Goal: Navigation & Orientation: Find specific page/section

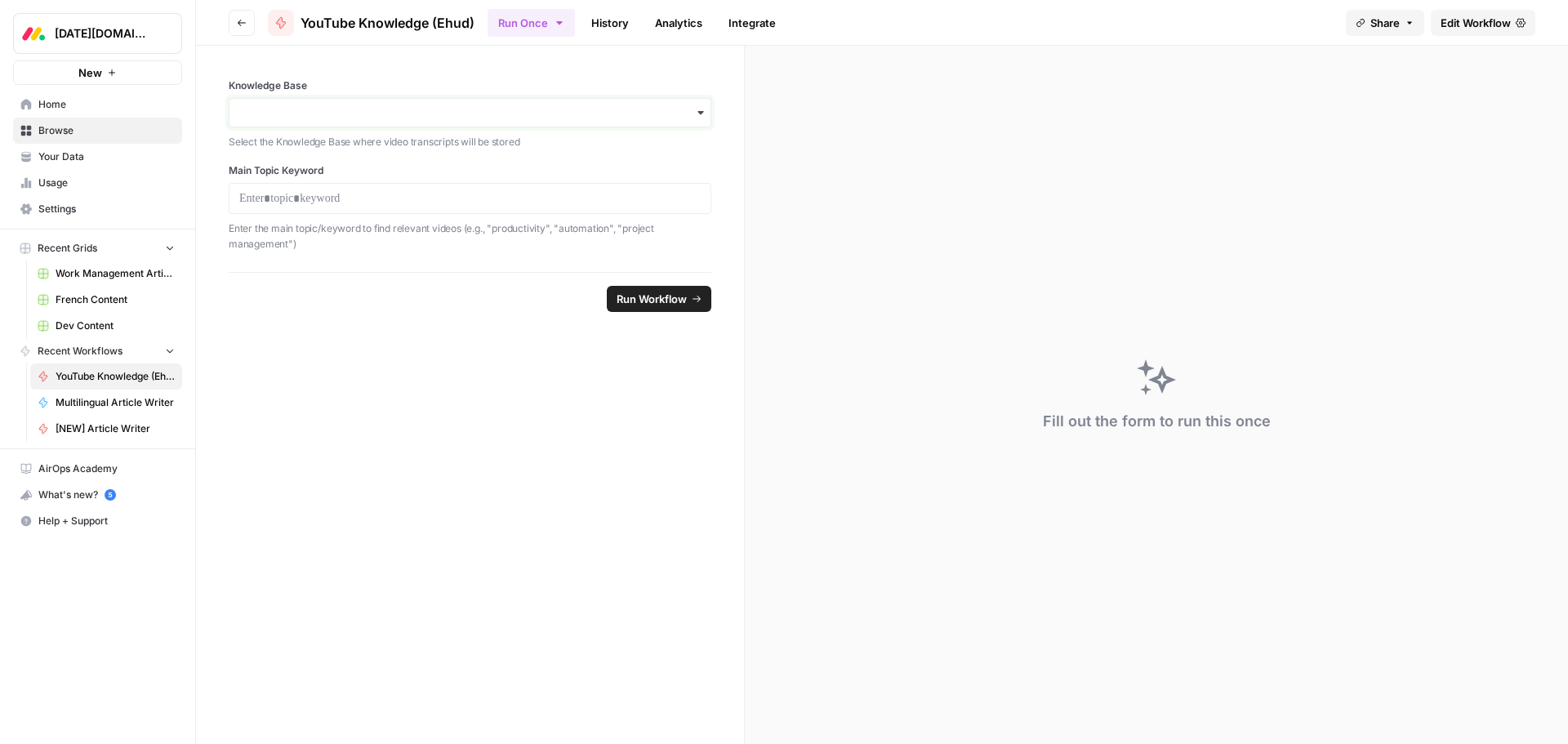
click at [372, 110] on input "Knowledge Base" at bounding box center [470, 113] width 461 height 16
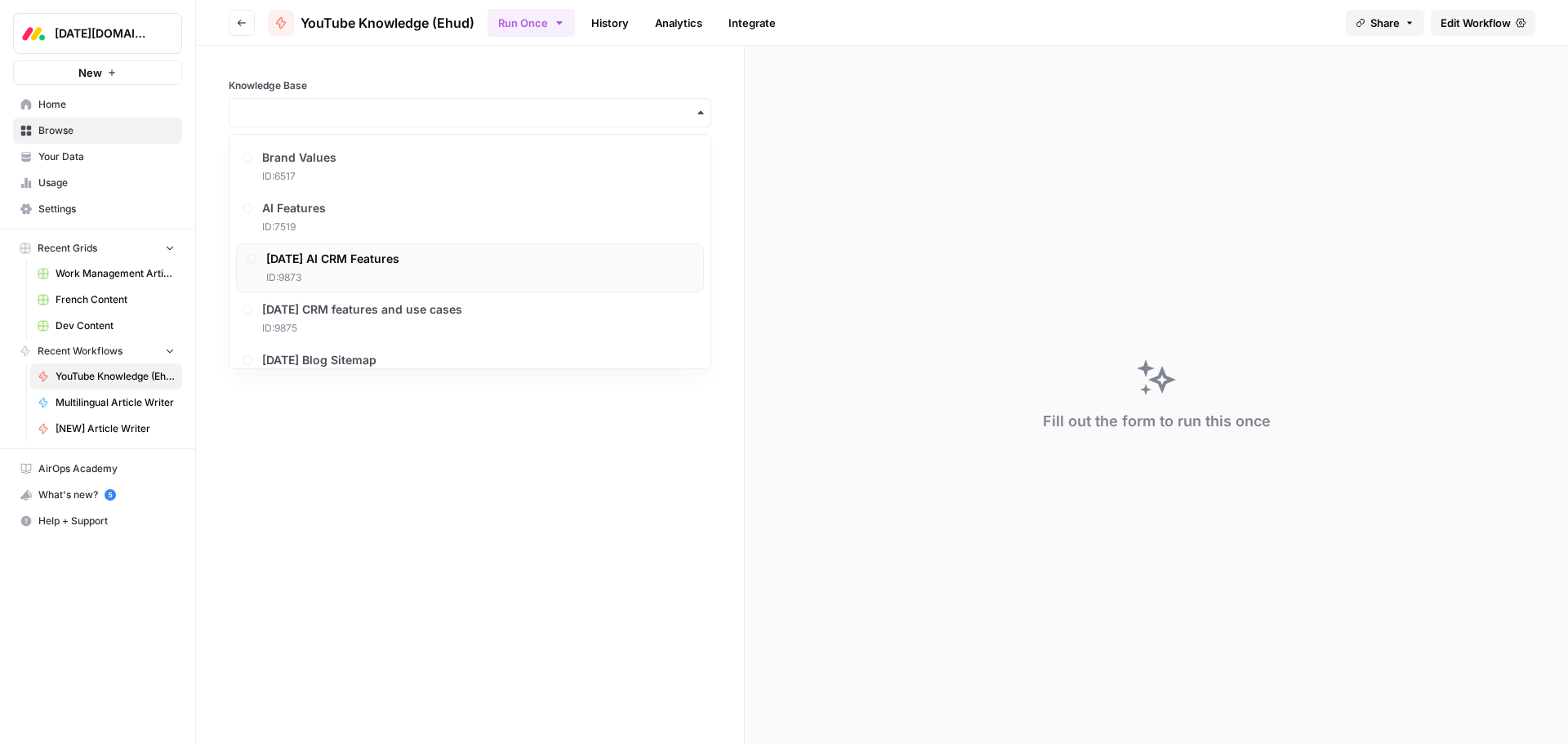
click at [366, 259] on span "[DATE] AI CRM Features" at bounding box center [333, 259] width 133 height 16
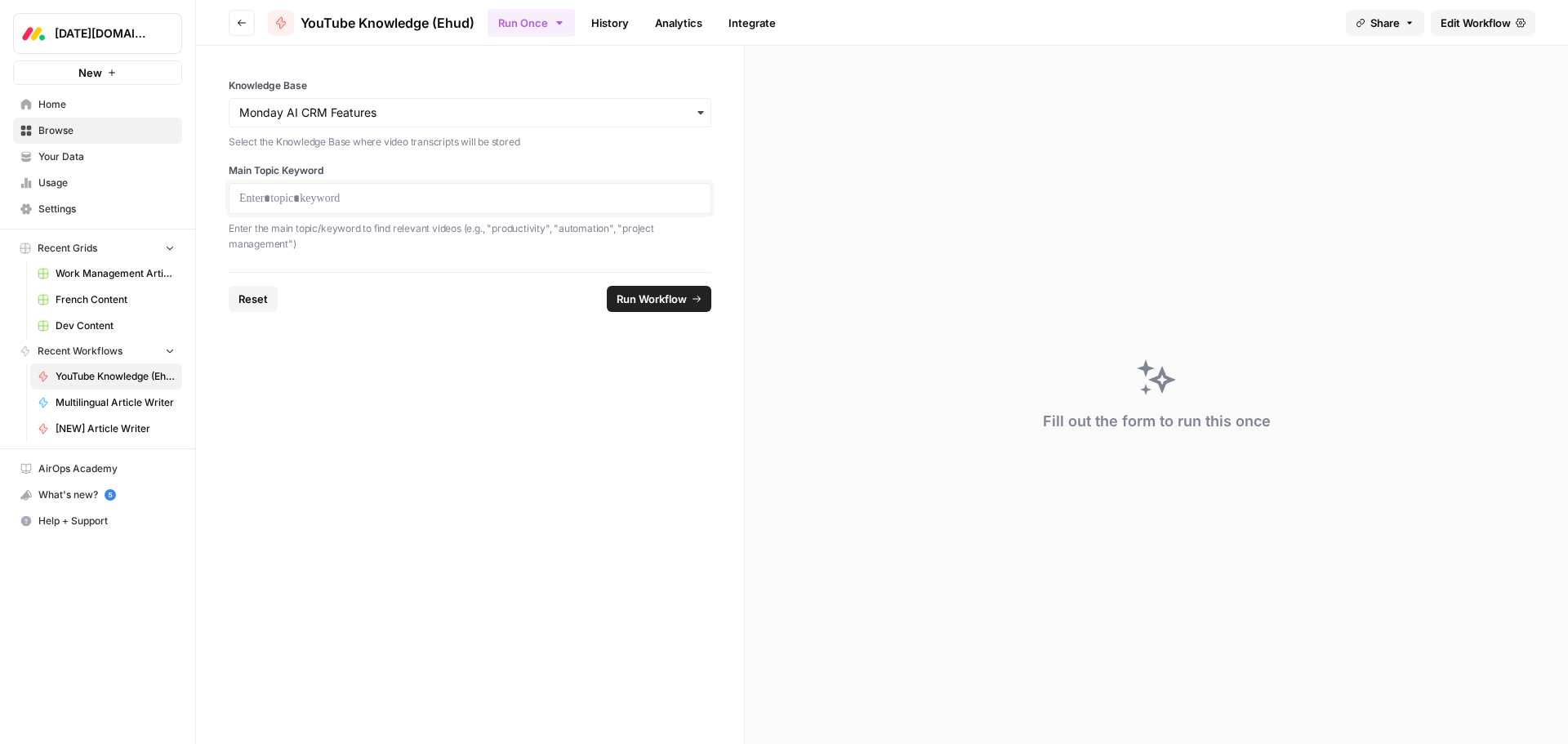
click at [418, 202] on p at bounding box center [470, 199] width 461 height 16
click at [560, 206] on p at bounding box center [470, 199] width 461 height 16
click at [701, 111] on icon "button" at bounding box center [700, 113] width 6 height 3
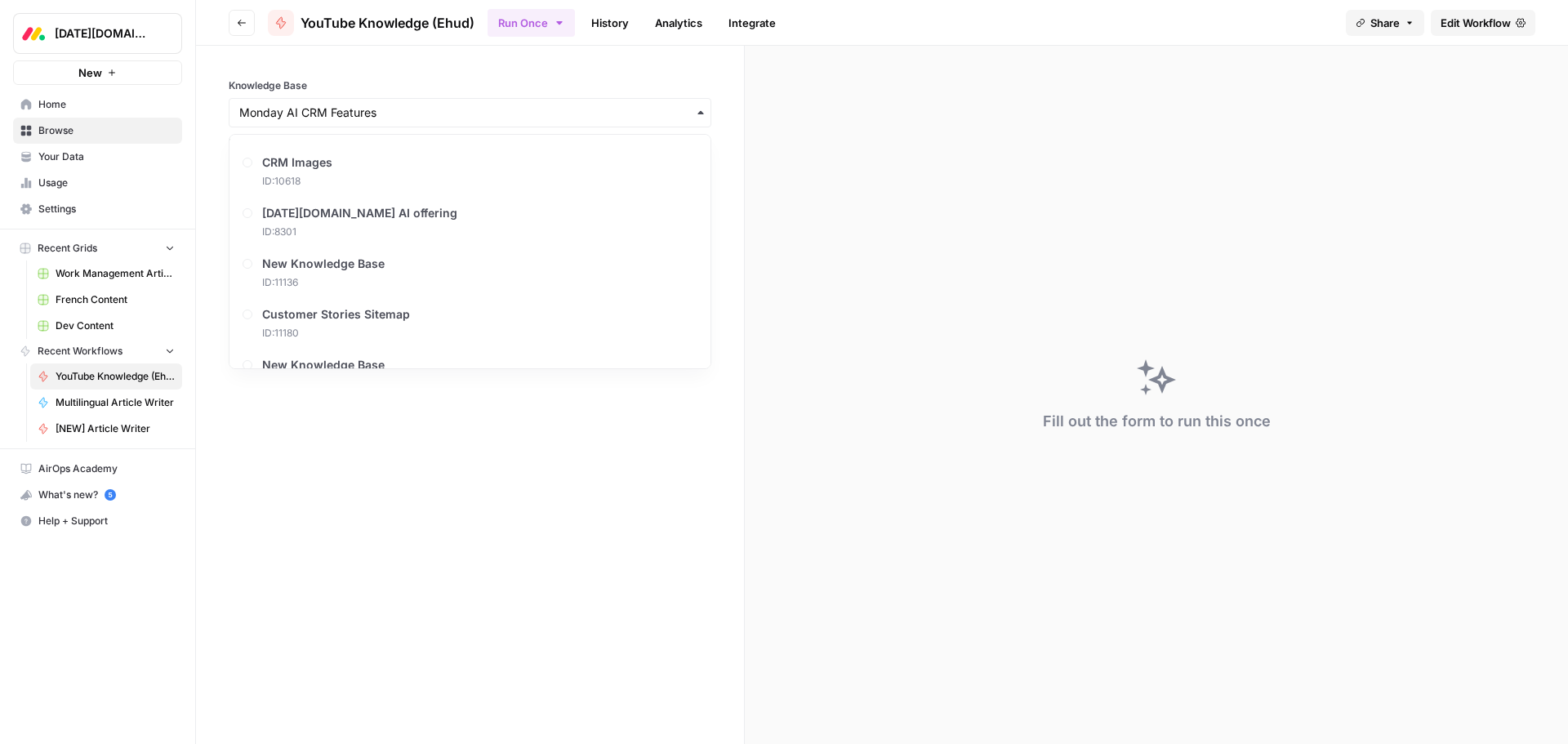
scroll to position [793, 0]
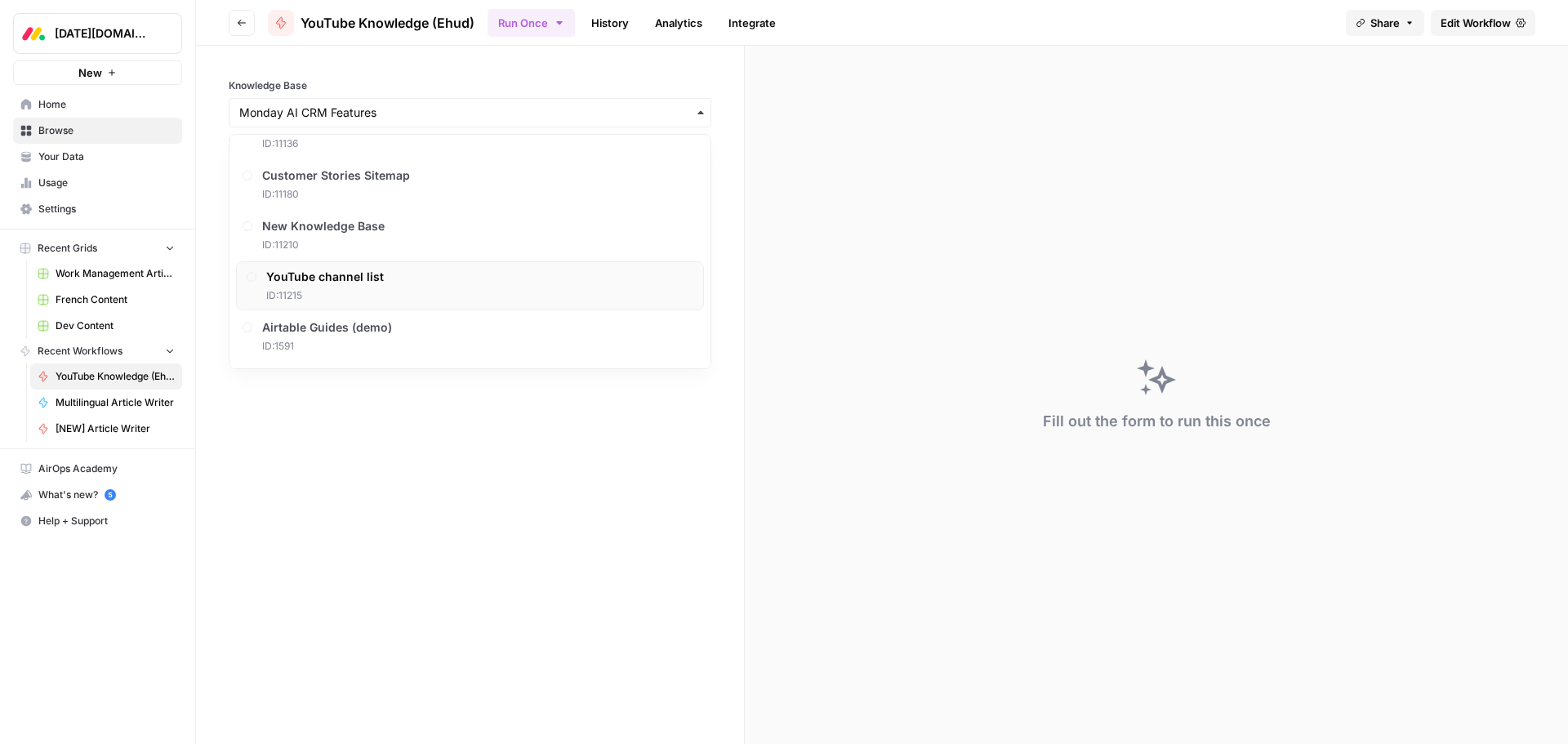
click at [328, 283] on span "YouTube channel list" at bounding box center [324, 277] width 118 height 16
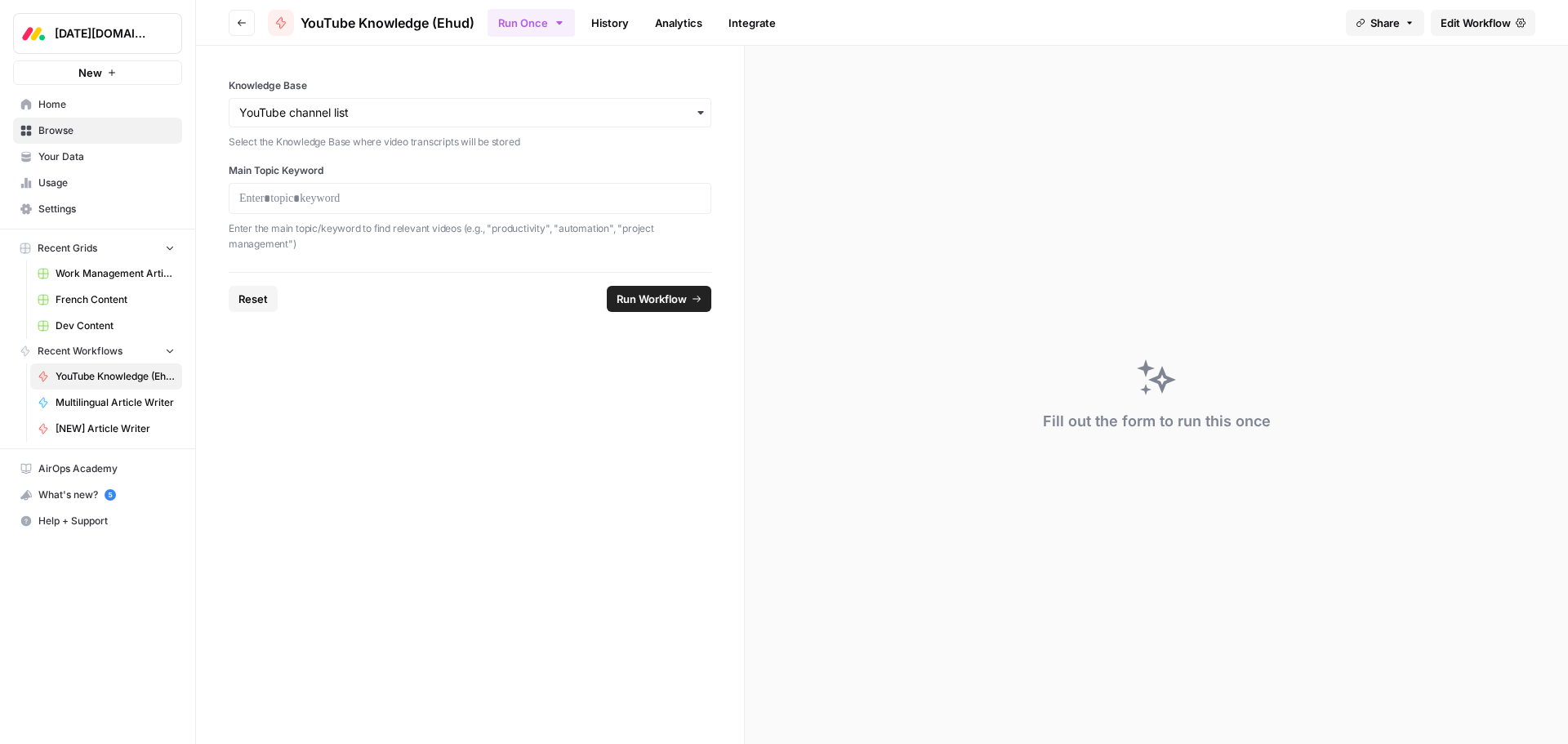
click at [386, 208] on div at bounding box center [470, 199] width 483 height 31
click at [531, 206] on p at bounding box center [470, 199] width 461 height 16
click at [691, 289] on button "Run Workflow" at bounding box center [659, 299] width 105 height 26
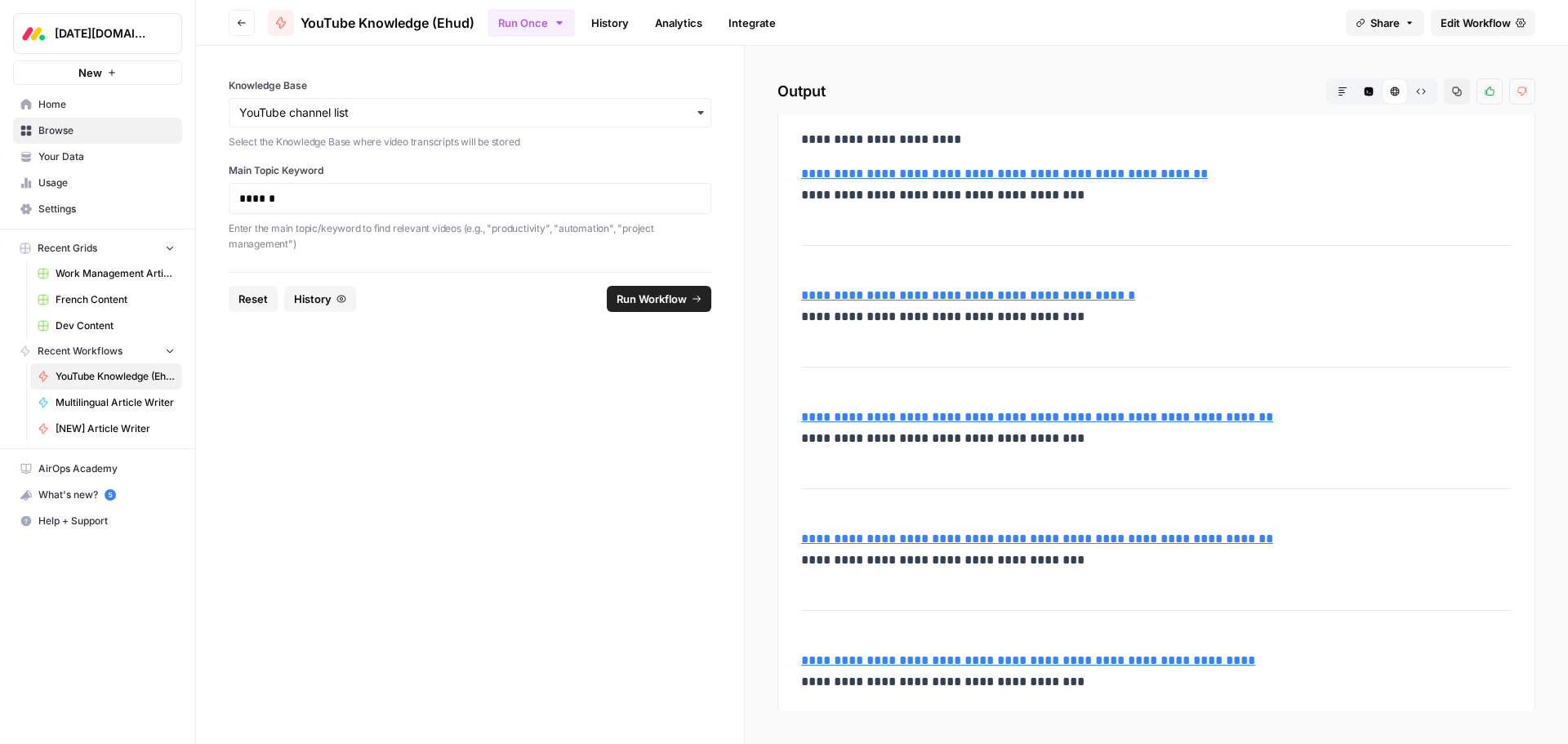
scroll to position [7, 0]
click at [490, 119] on input "Knowledge Base" at bounding box center [470, 113] width 461 height 16
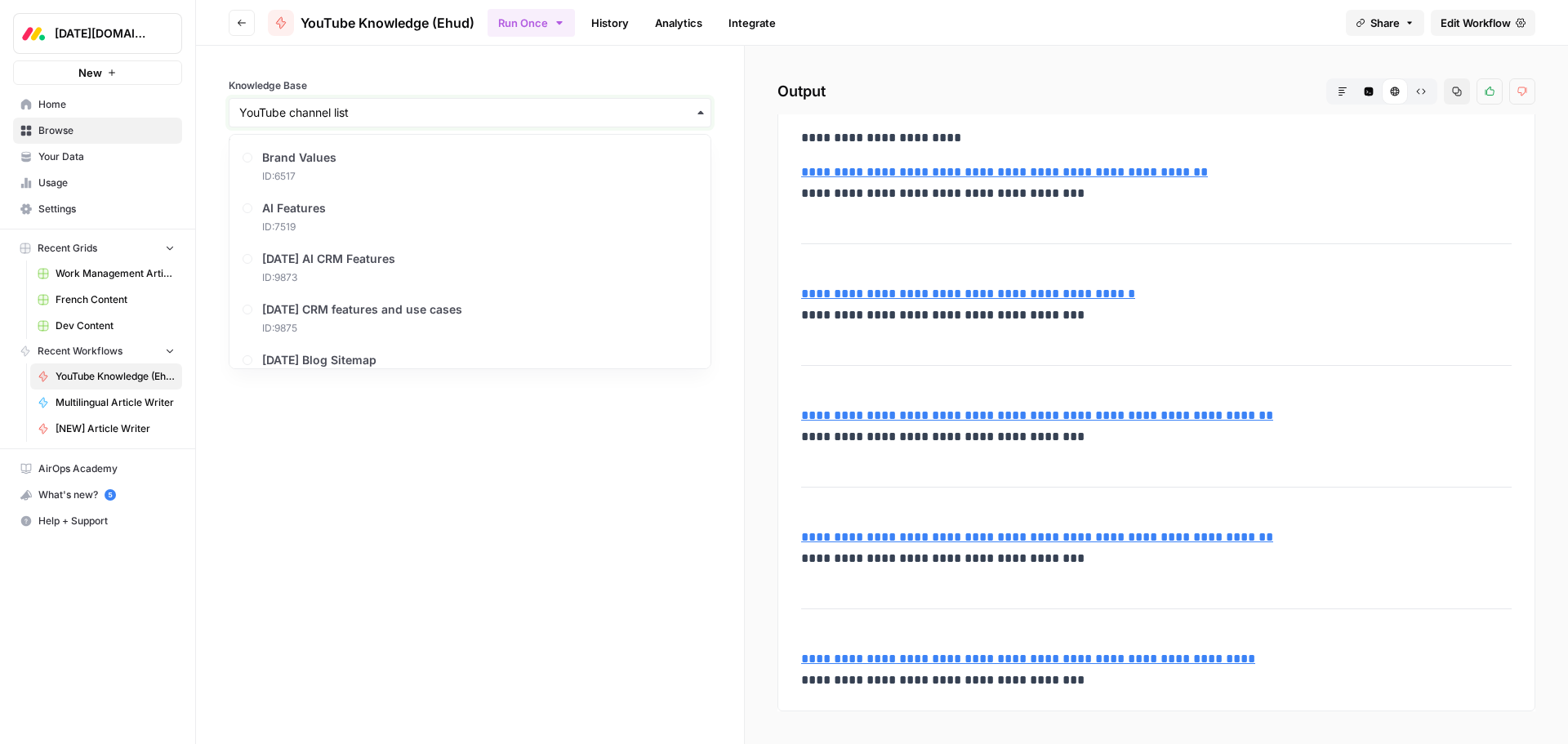
click at [490, 119] on input "Knowledge Base" at bounding box center [470, 113] width 461 height 16
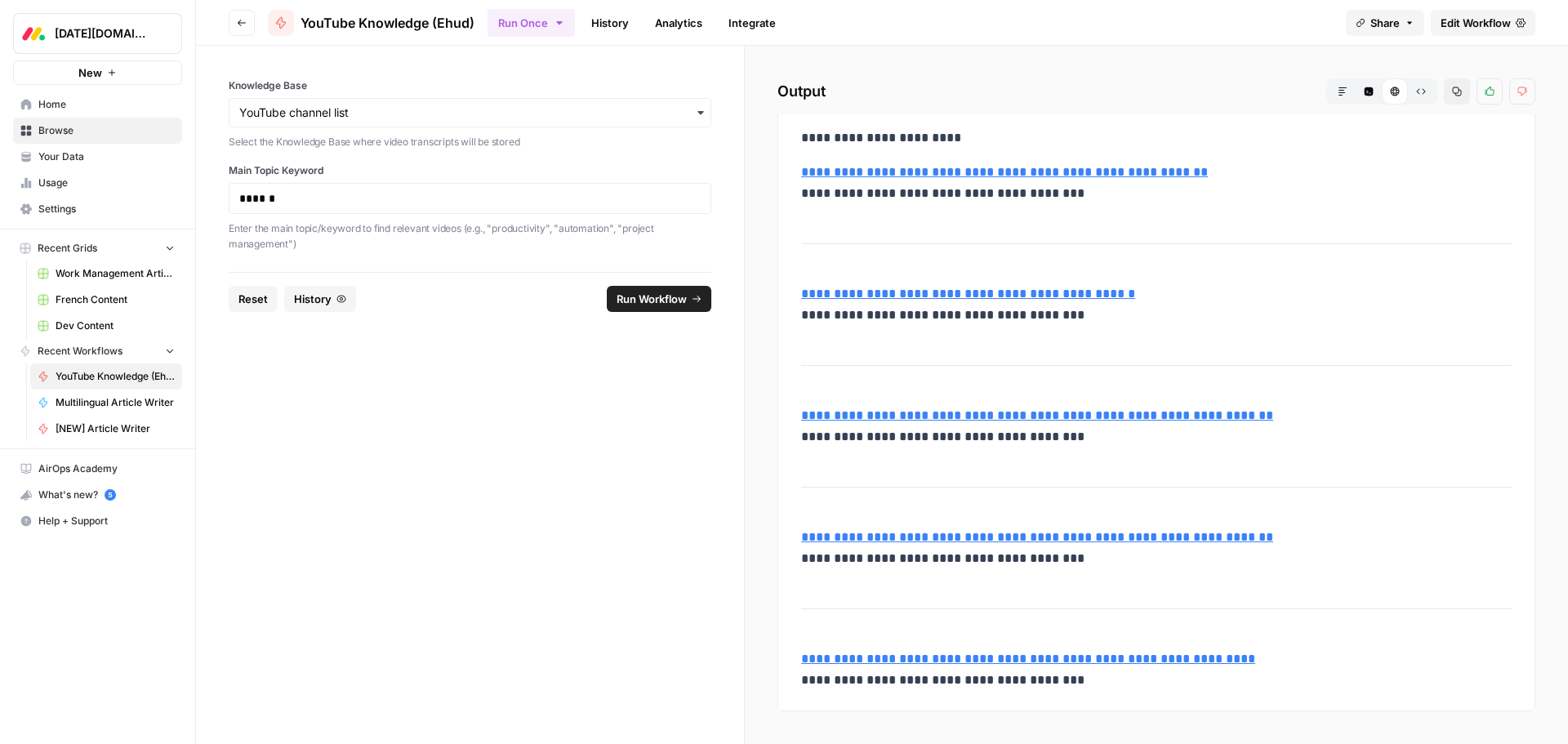
click at [70, 148] on link "Your Data" at bounding box center [97, 157] width 169 height 26
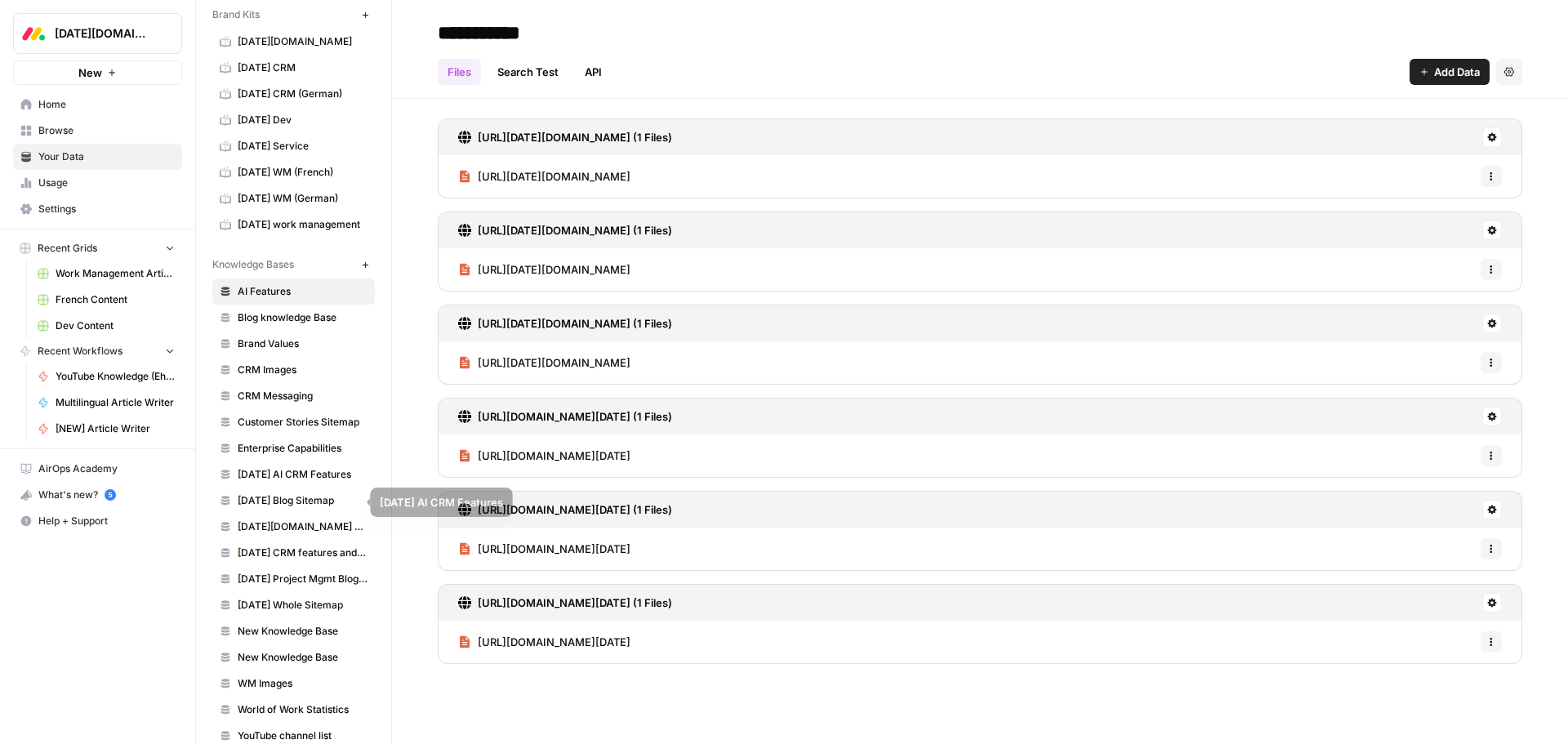
scroll to position [109, 0]
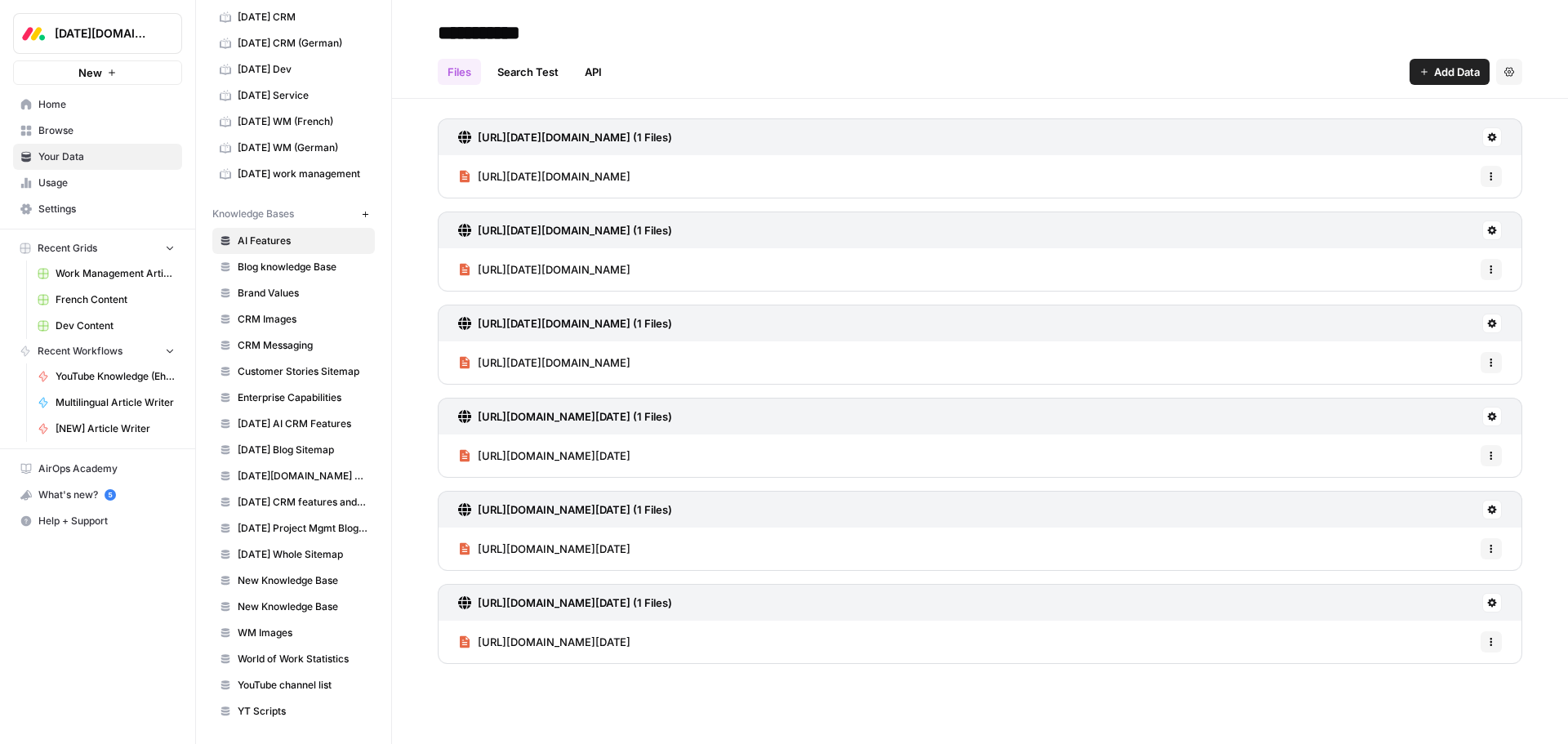
click at [287, 685] on span "YouTube channel list" at bounding box center [303, 686] width 130 height 15
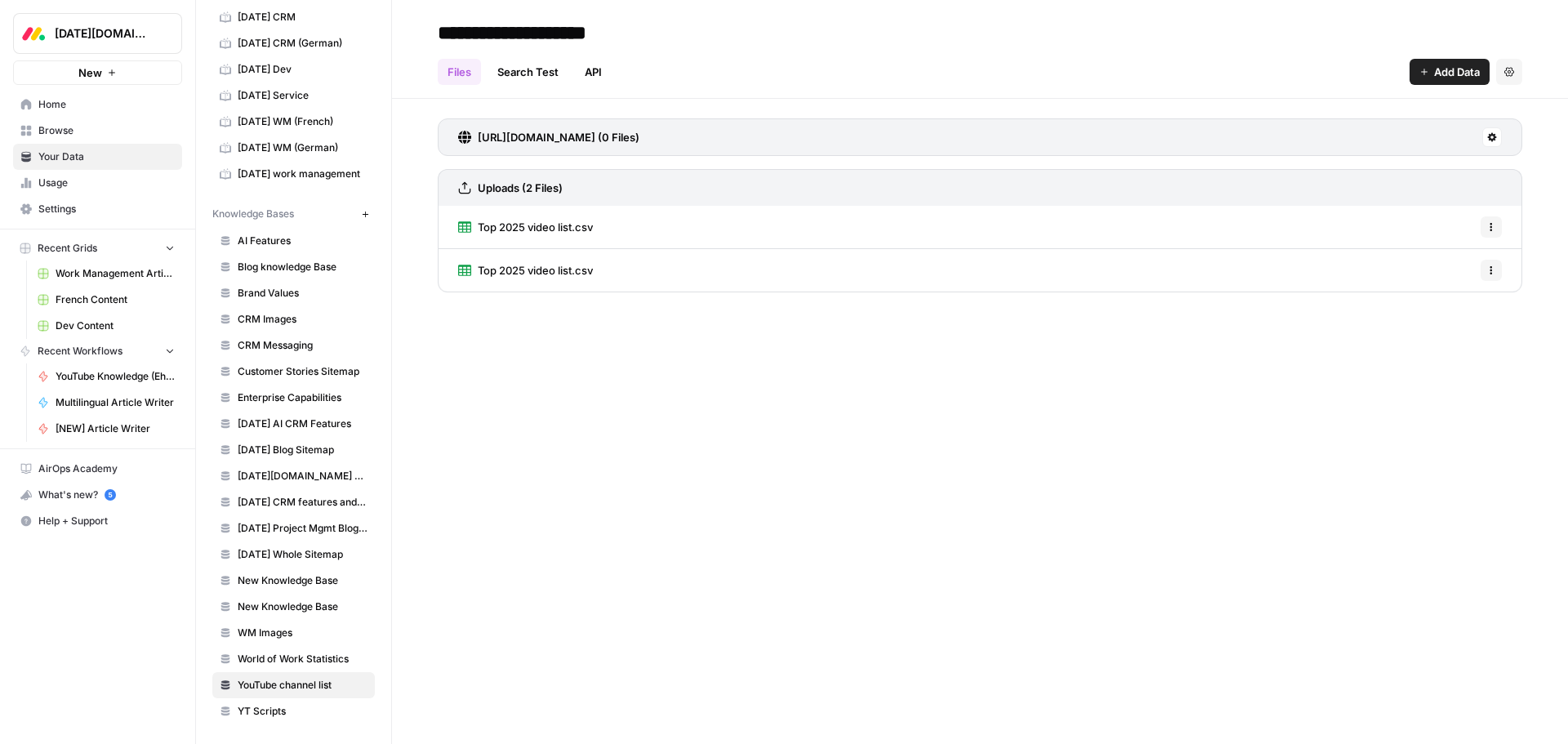
click at [548, 225] on span "Top 2025 video list.csv" at bounding box center [535, 227] width 115 height 16
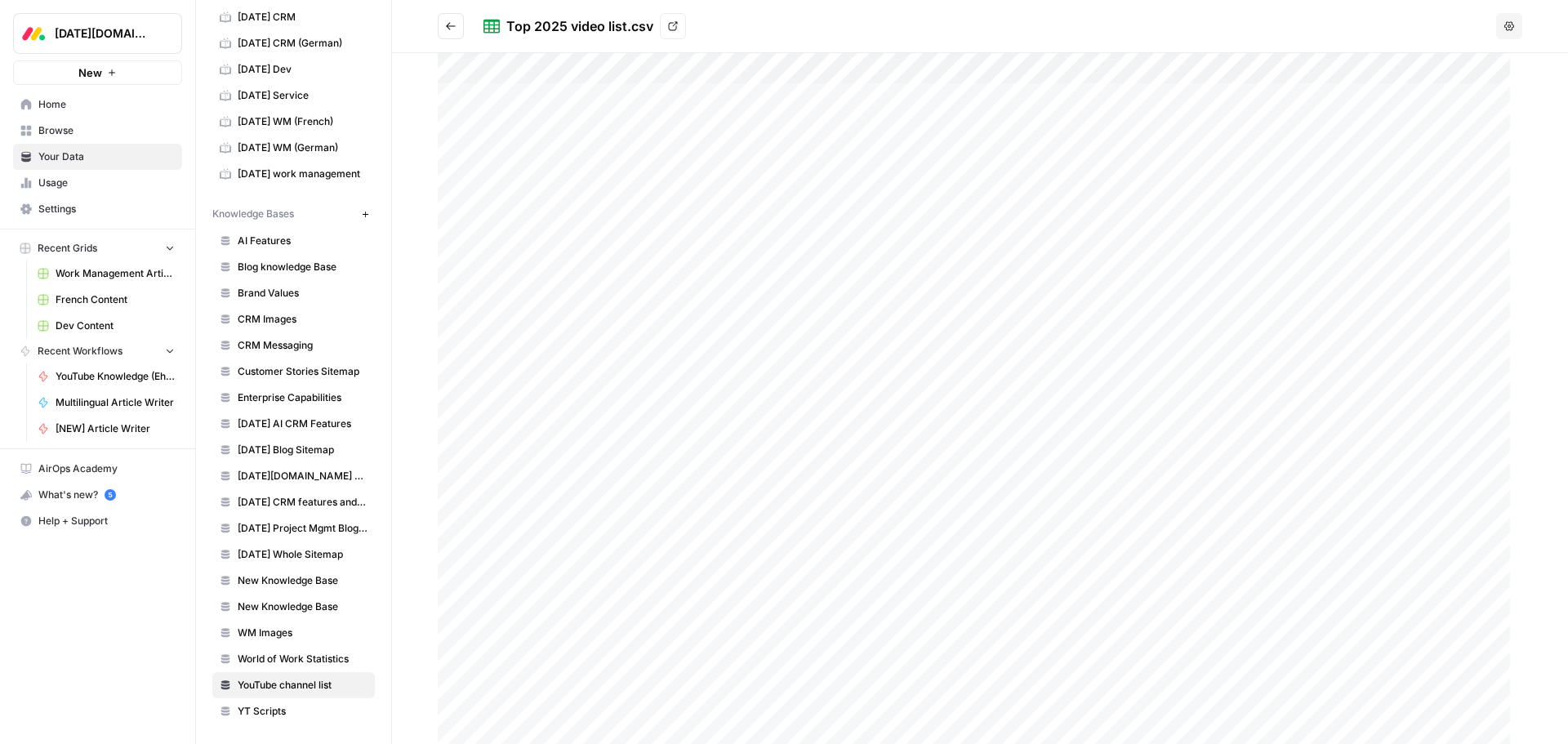
click at [454, 28] on icon "Go back" at bounding box center [450, 26] width 12 height 12
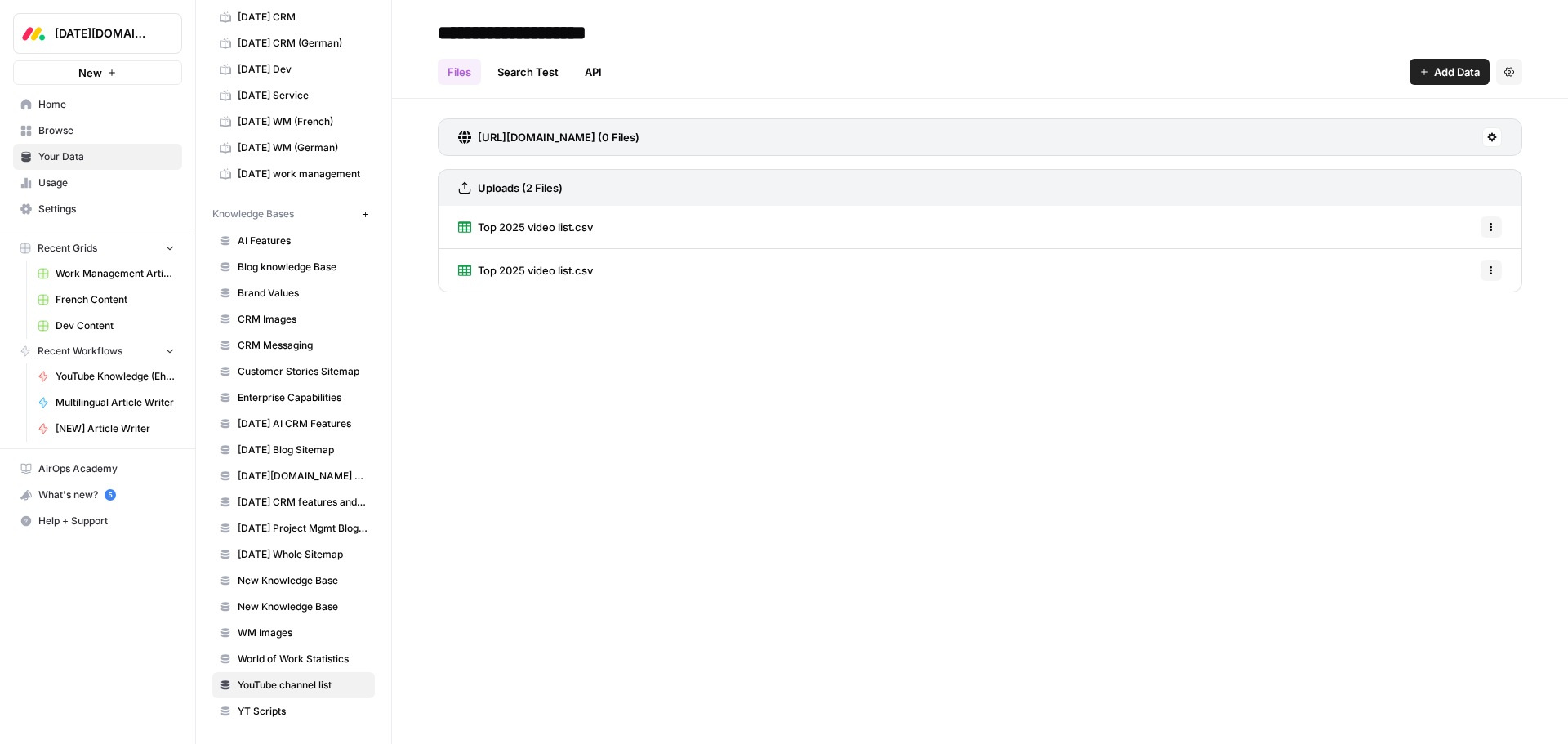
click at [558, 268] on span "Top 2025 video list.csv" at bounding box center [535, 270] width 115 height 16
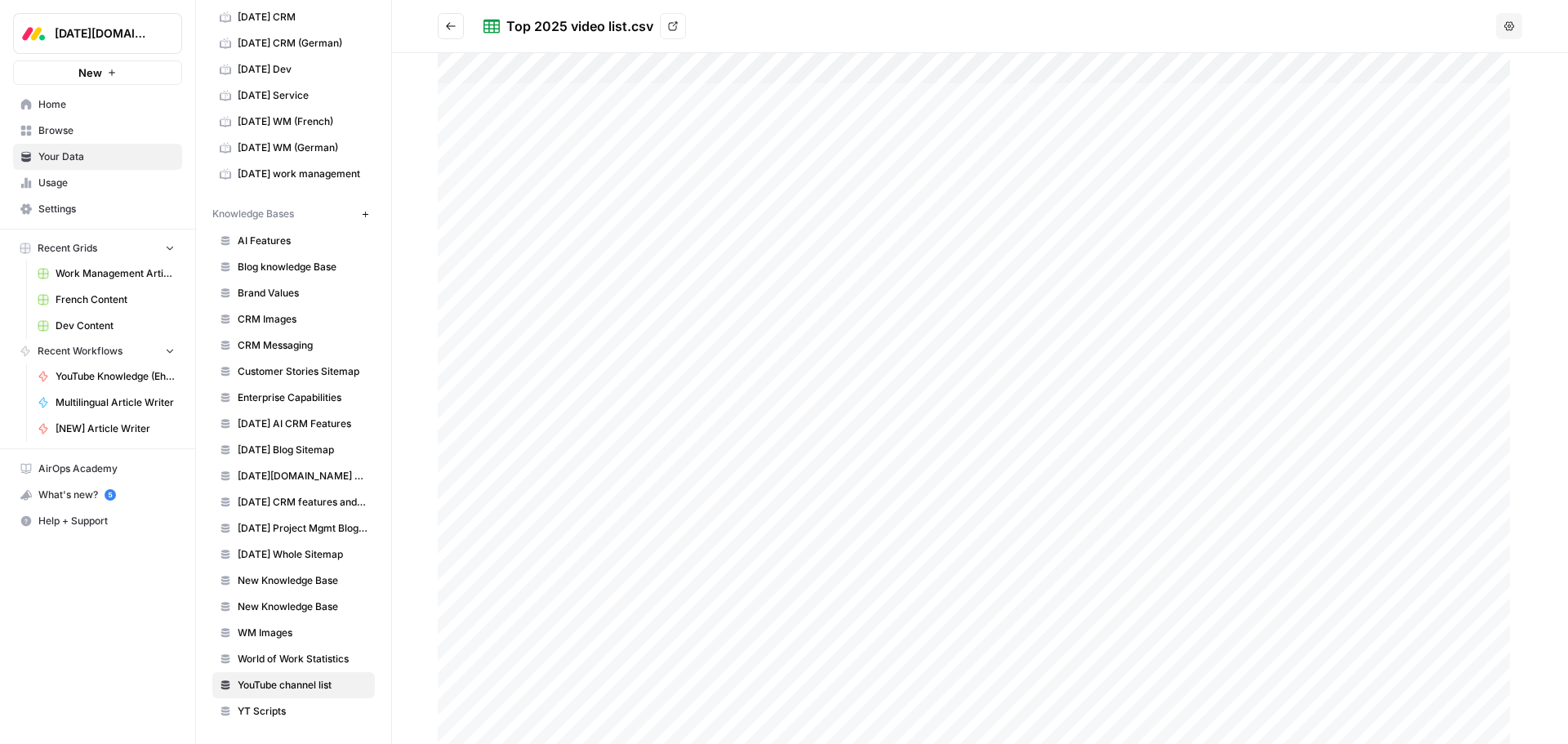
click at [454, 25] on icon "Go back" at bounding box center [450, 26] width 12 height 12
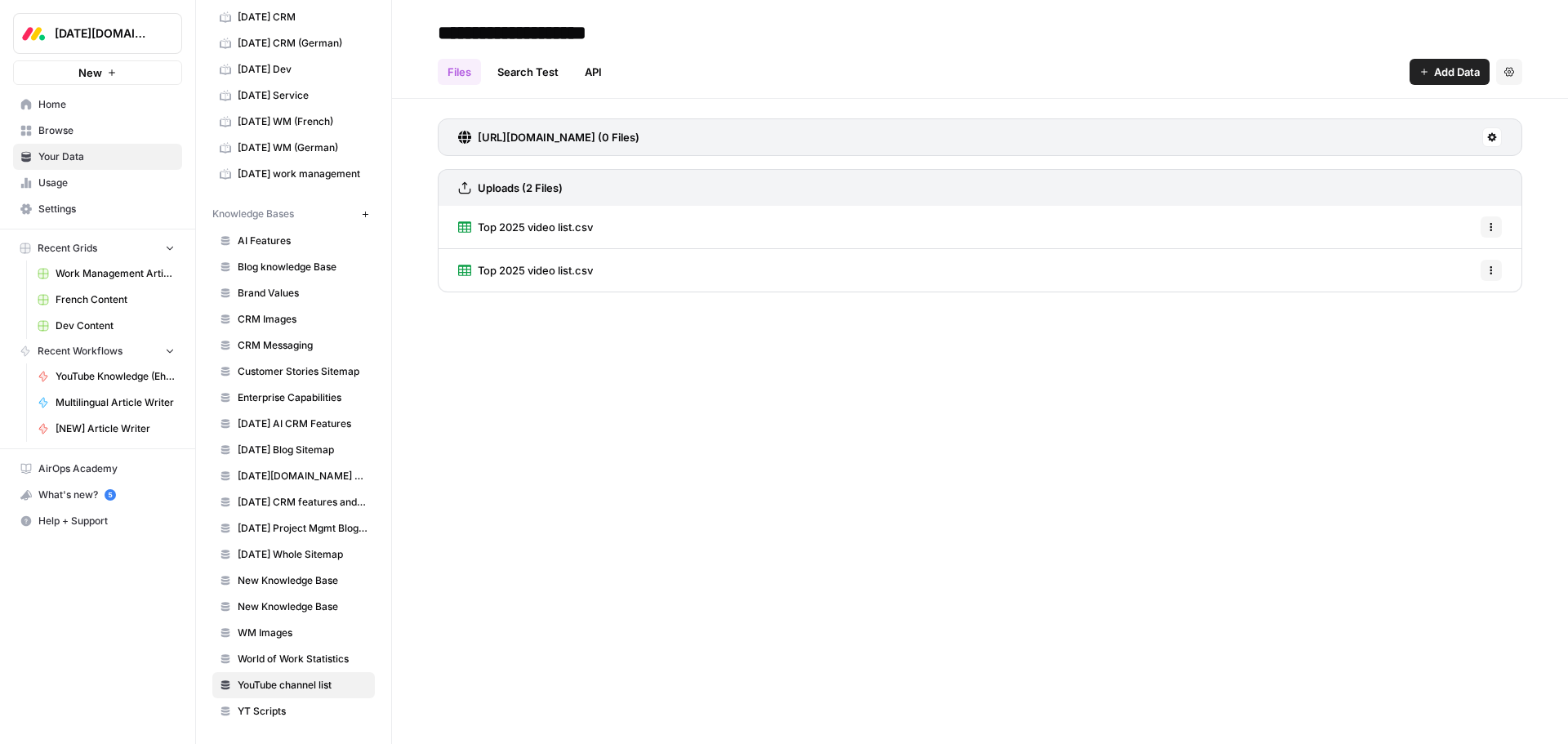
click at [267, 234] on span "AI Features" at bounding box center [303, 241] width 130 height 15
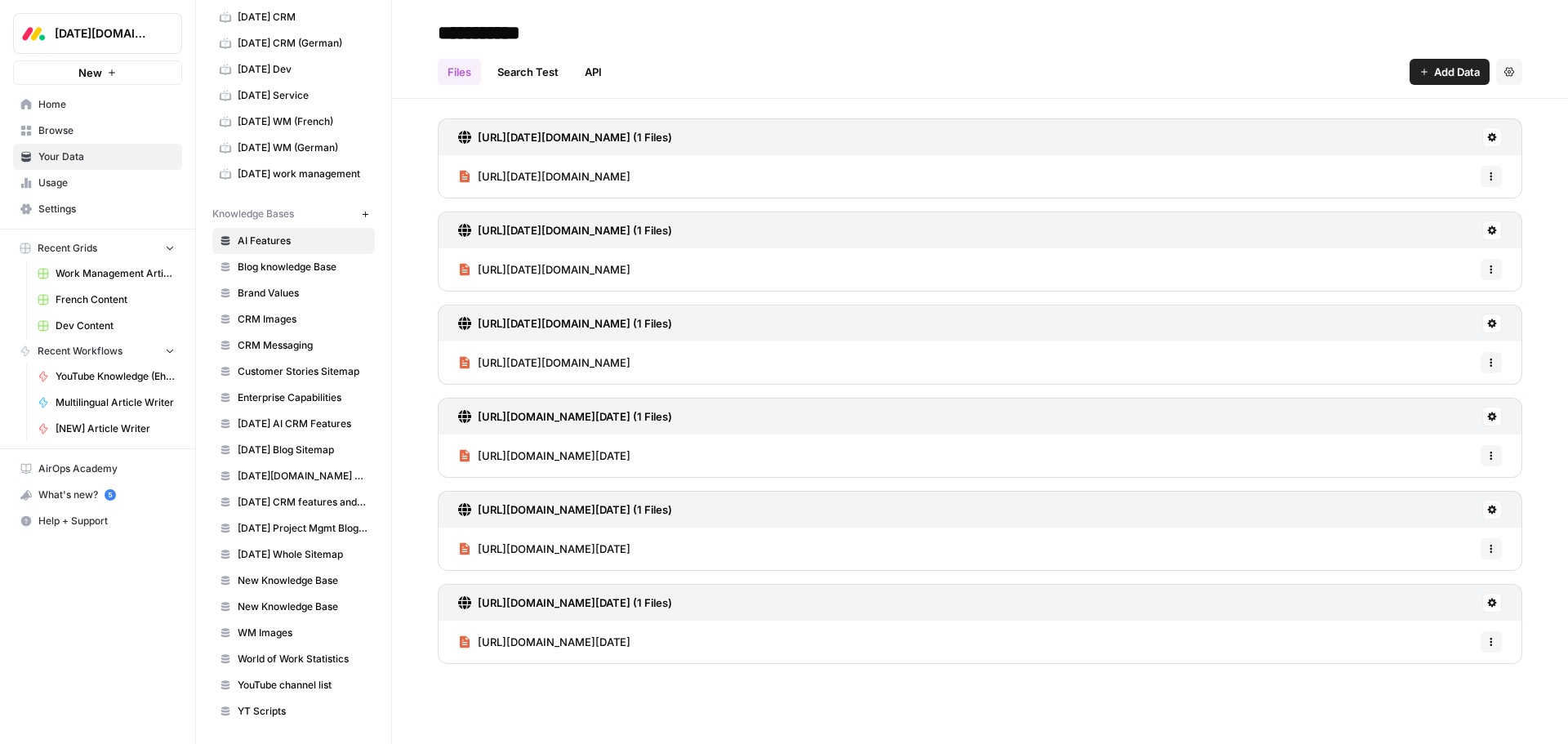
click at [125, 271] on span "Work Management Article Grid" at bounding box center [114, 274] width 119 height 15
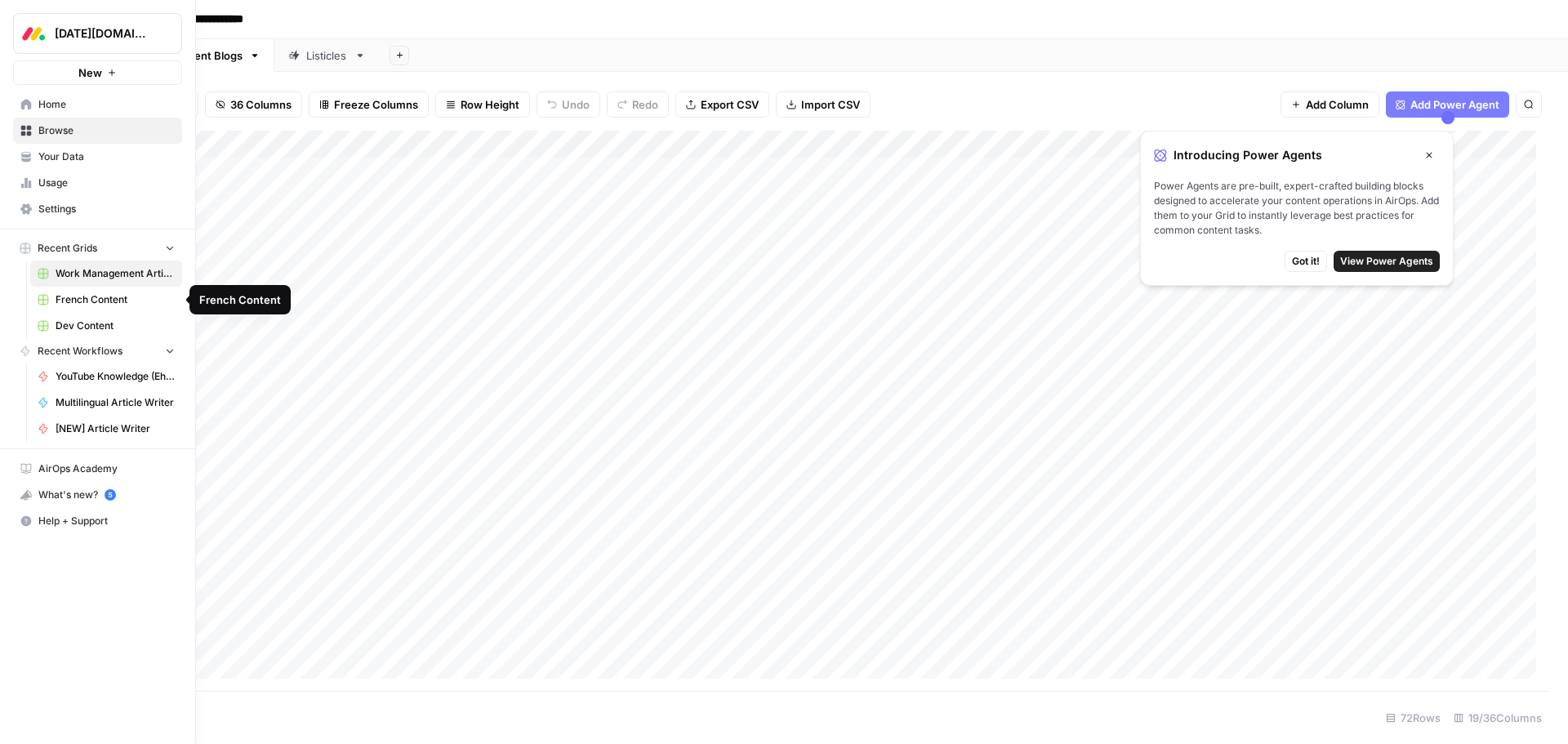
click at [94, 302] on span "French Content" at bounding box center [114, 300] width 119 height 15
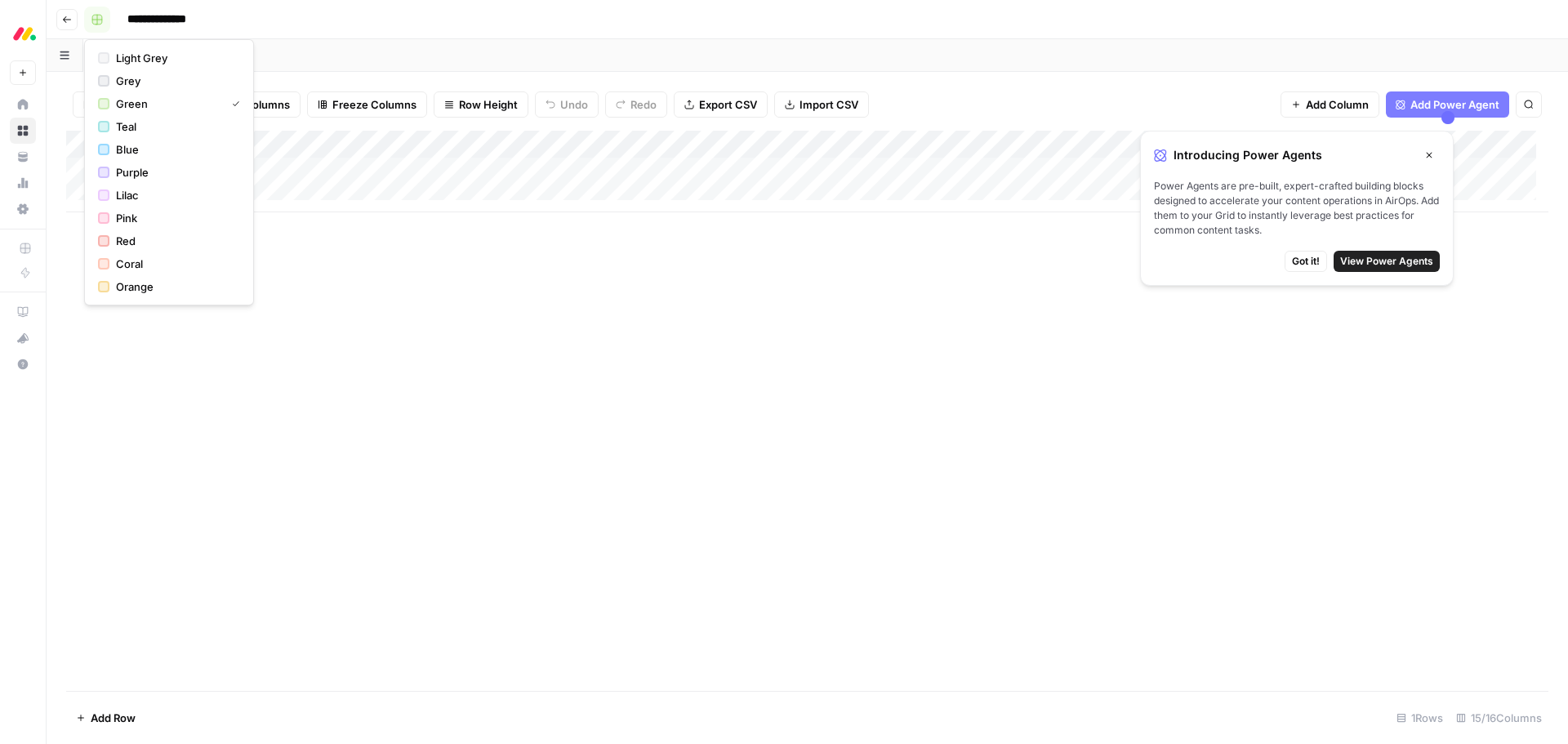
click at [95, 21] on rect "button" at bounding box center [97, 20] width 10 height 10
click at [1433, 155] on span "Close" at bounding box center [1433, 155] width 1 height 1
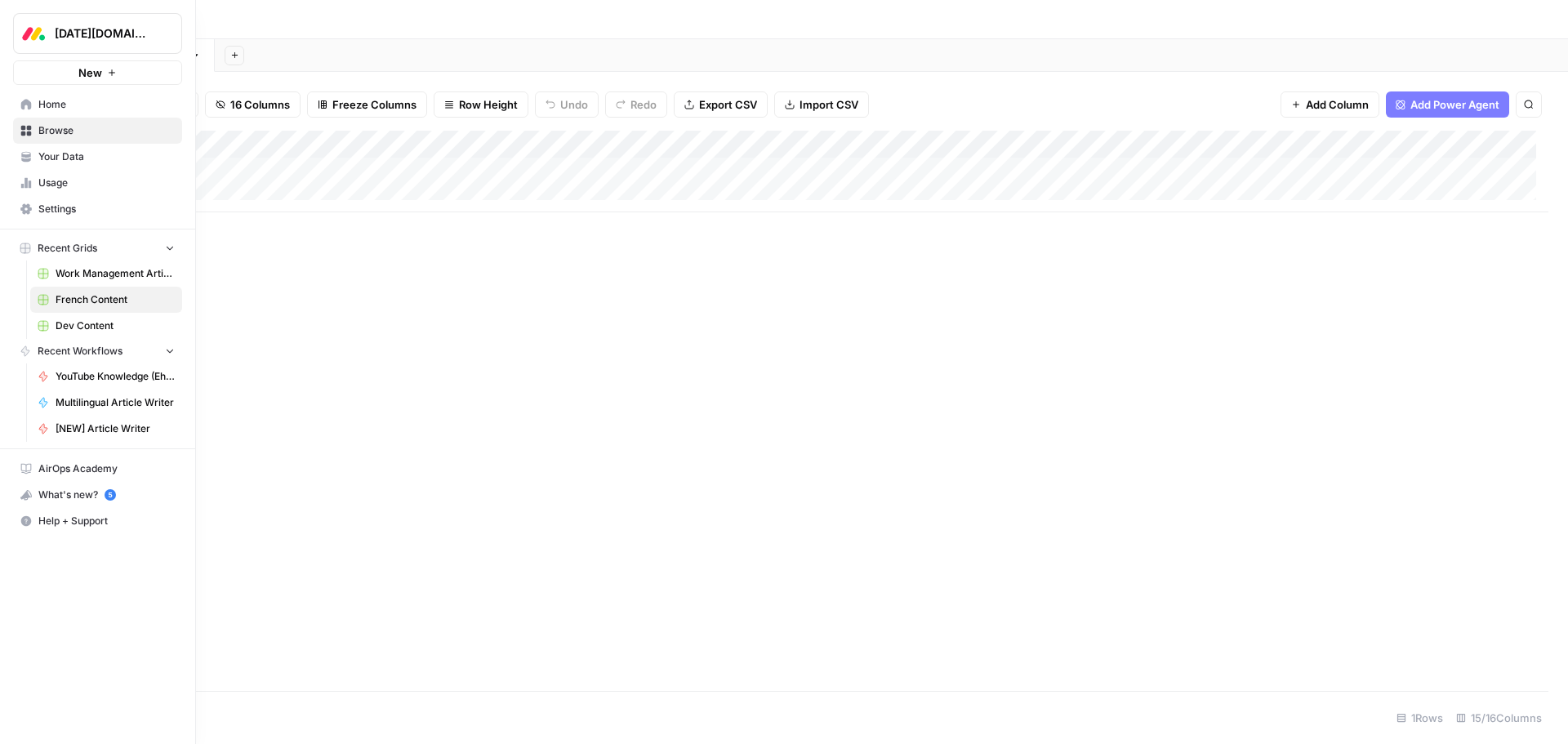
click at [33, 180] on link "Usage" at bounding box center [97, 183] width 169 height 26
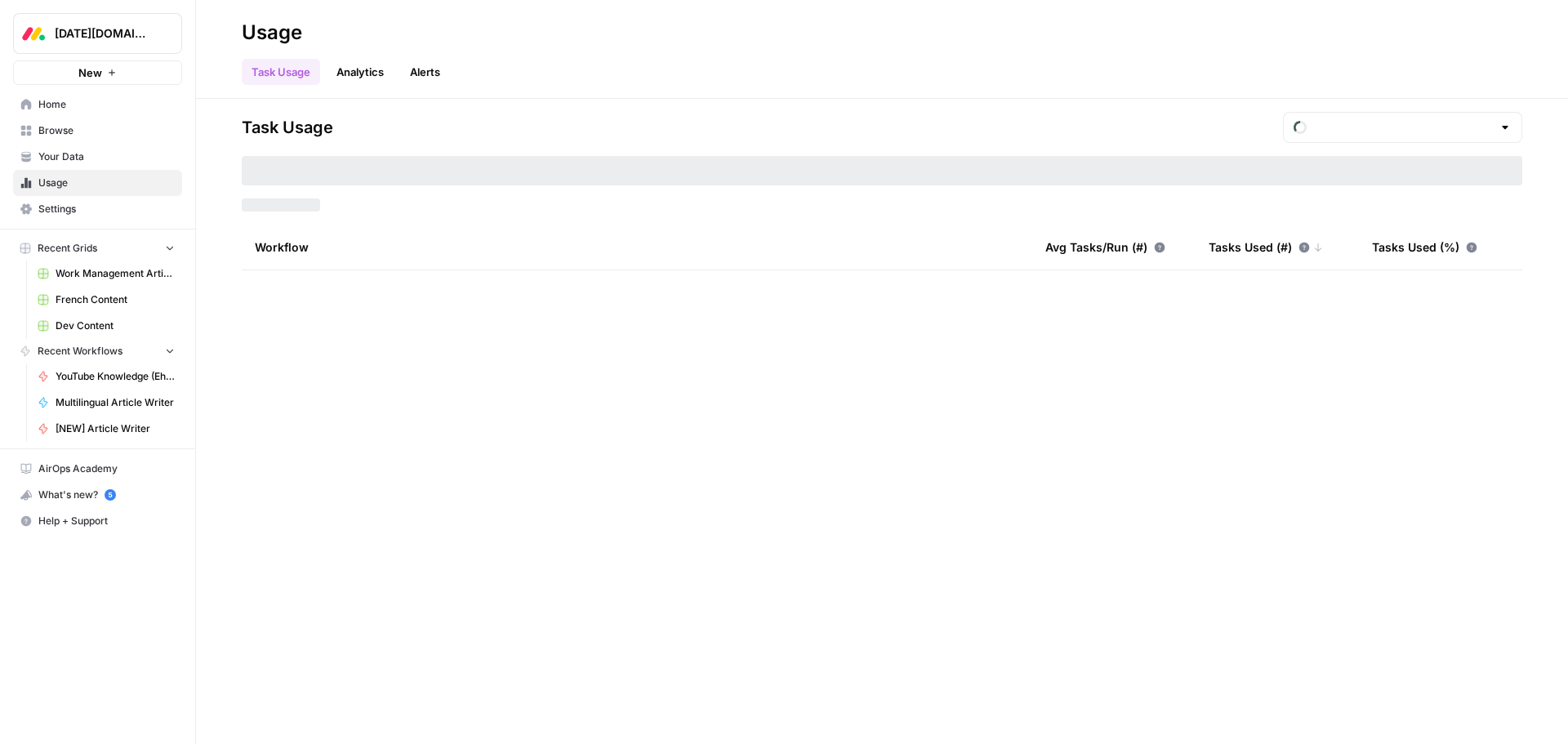
type input "August Tasks"
